Goal: Information Seeking & Learning: Learn about a topic

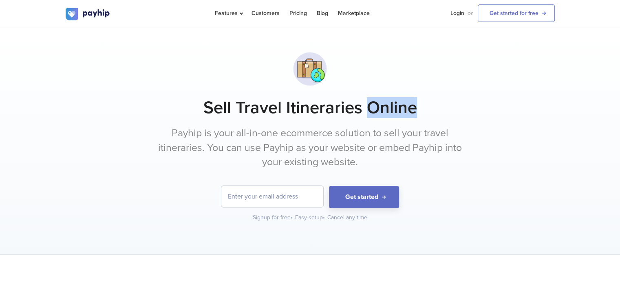
drag, startPoint x: 384, startPoint y: 110, endPoint x: 461, endPoint y: 105, distance: 77.6
click at [461, 105] on h1 "Sell Travel Itineraries Online" at bounding box center [310, 108] width 489 height 20
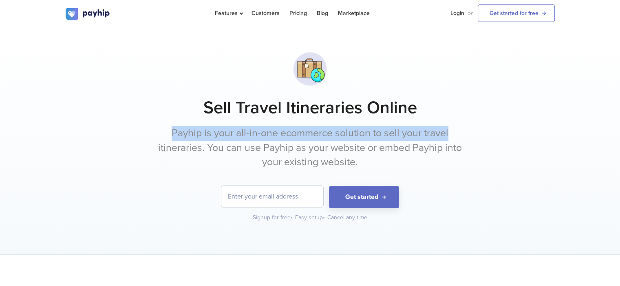
drag, startPoint x: 164, startPoint y: 138, endPoint x: 467, endPoint y: 141, distance: 302.7
click at [467, 141] on div "Sell Travel Itineraries Online Payhip is your all-in-one ecommerce solution to …" at bounding box center [310, 135] width 489 height 174
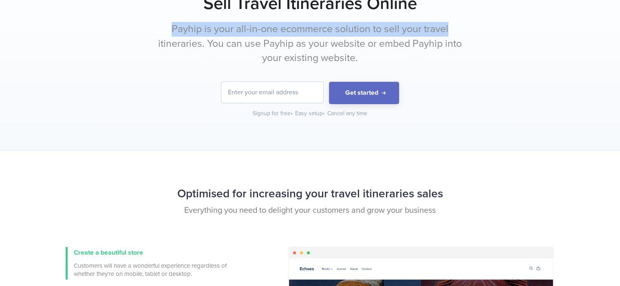
scroll to position [163, 0]
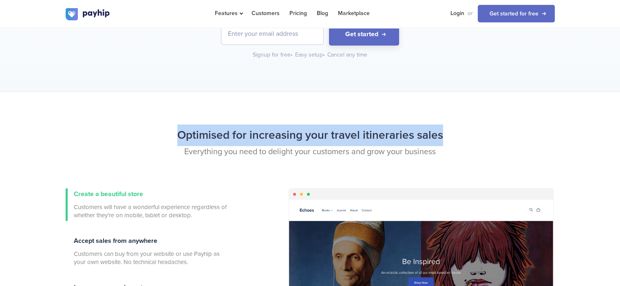
drag, startPoint x: 347, startPoint y: 141, endPoint x: 509, endPoint y: 137, distance: 161.8
click at [509, 137] on h2 "Optimised for increasing your travel itineraries sales" at bounding box center [310, 136] width 489 height 22
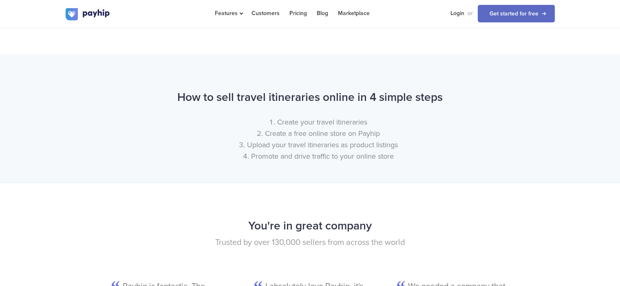
scroll to position [937, 0]
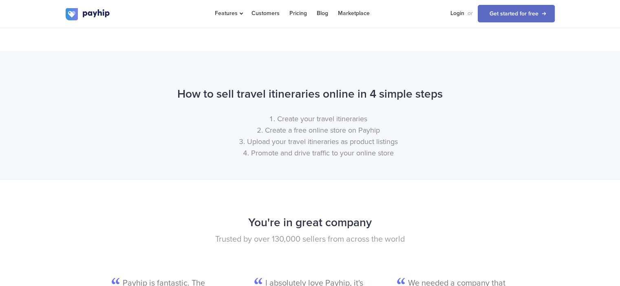
drag, startPoint x: 169, startPoint y: 96, endPoint x: 461, endPoint y: 98, distance: 291.7
click at [461, 98] on h2 "How to sell travel itineraries online in 4 simple steps" at bounding box center [310, 95] width 489 height 22
drag, startPoint x: 328, startPoint y: 114, endPoint x: 385, endPoint y: 123, distance: 57.3
click at [397, 114] on li "Create your travel itineraries" at bounding box center [318, 118] width 473 height 11
drag, startPoint x: 366, startPoint y: 124, endPoint x: 394, endPoint y: 124, distance: 27.7
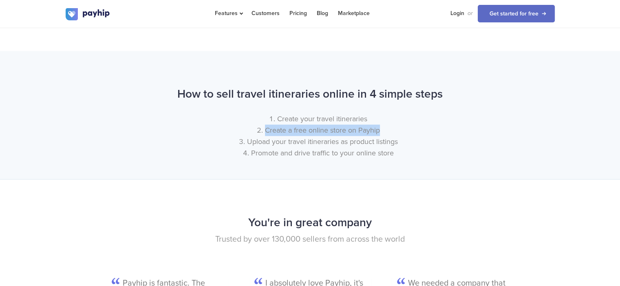
click at [394, 125] on li "Create a free online store on Payhip" at bounding box center [318, 130] width 473 height 11
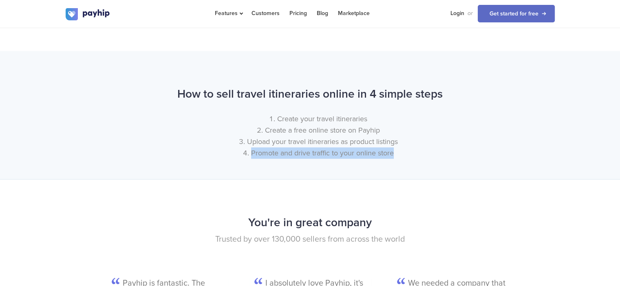
drag, startPoint x: 405, startPoint y: 143, endPoint x: 395, endPoint y: 161, distance: 20.6
click at [395, 161] on div "How to sell travel itineraries online in 4 simple steps Create your travel itin…" at bounding box center [309, 123] width 501 height 79
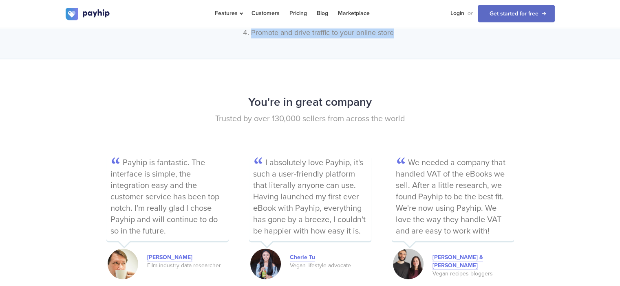
scroll to position [1059, 0]
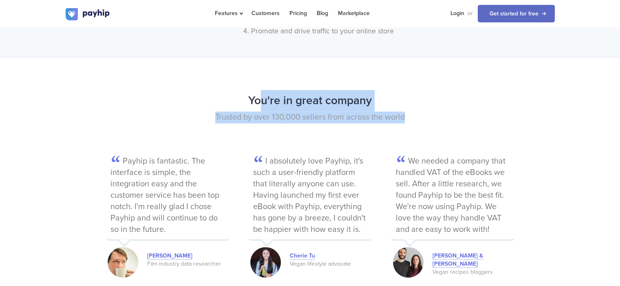
drag, startPoint x: 422, startPoint y: 112, endPoint x: 471, endPoint y: 121, distance: 49.6
click at [471, 121] on div "You're in great company Trusted by over 130,000 sellers from across the world" at bounding box center [309, 122] width 501 height 64
click at [172, 145] on div "You're in great company Trusted by over 130,000 sellers from across the world" at bounding box center [309, 122] width 501 height 64
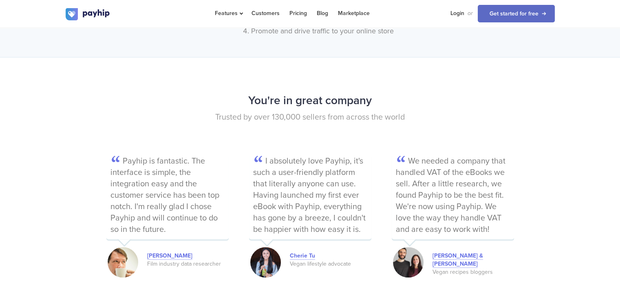
drag, startPoint x: 201, startPoint y: 187, endPoint x: 206, endPoint y: 233, distance: 45.9
click at [206, 233] on p "Payhip is fantastic. The interface is simple, the integration easy and the cust…" at bounding box center [167, 197] width 122 height 86
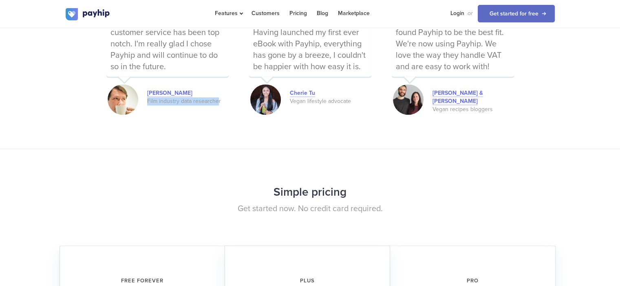
drag, startPoint x: 216, startPoint y: 101, endPoint x: 140, endPoint y: 104, distance: 76.3
click at [140, 104] on div "[PERSON_NAME] Film industry data researcher" at bounding box center [167, 94] width 122 height 22
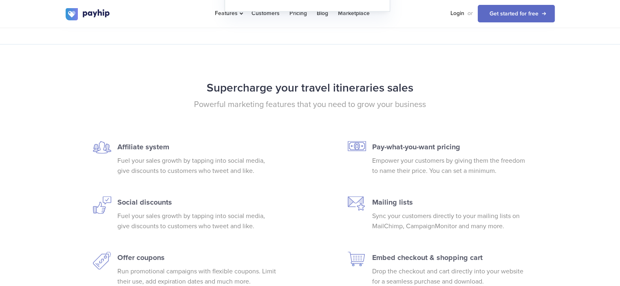
scroll to position [1670, 0]
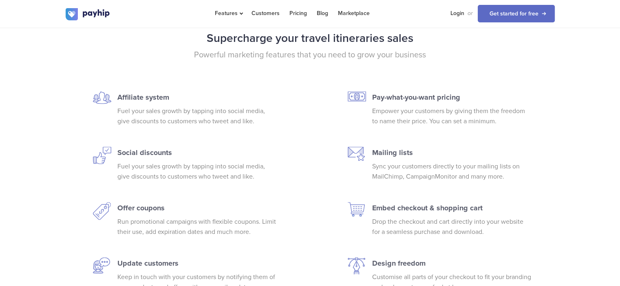
drag, startPoint x: 125, startPoint y: 96, endPoint x: 407, endPoint y: 176, distance: 293.2
click at [407, 176] on div "Affiliate system Fuel your sales growth by tapping into social media, give disc…" at bounding box center [309, 192] width 501 height 201
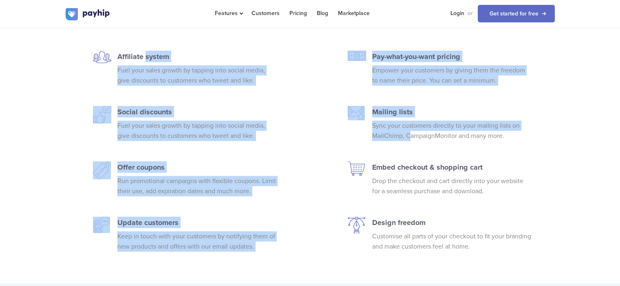
click at [385, 106] on p "Mailing lists" at bounding box center [451, 111] width 159 height 11
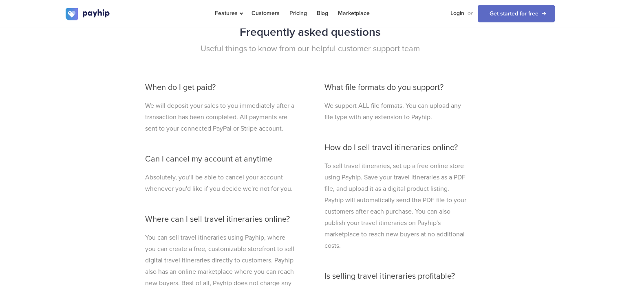
scroll to position [2199, 0]
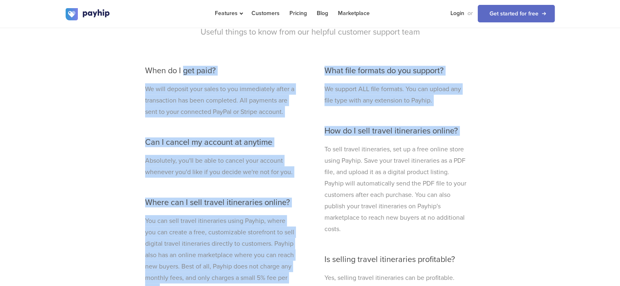
drag, startPoint x: 319, startPoint y: 92, endPoint x: 318, endPoint y: 135, distance: 42.4
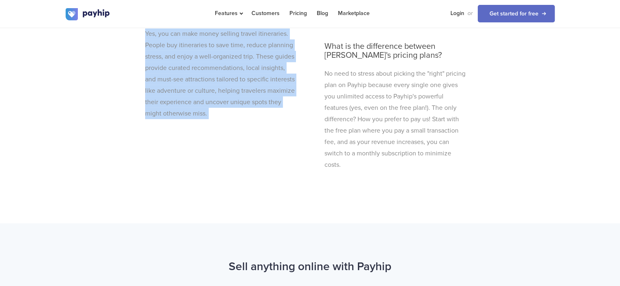
scroll to position [2648, 0]
